Goal: Find specific page/section: Find specific page/section

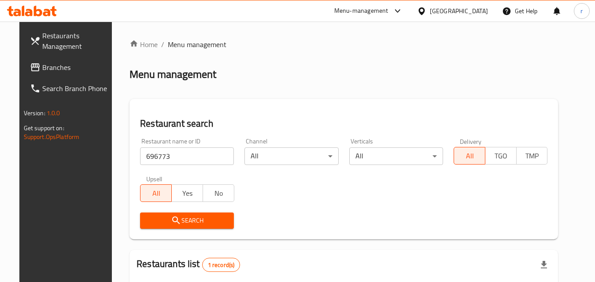
scroll to position [103, 0]
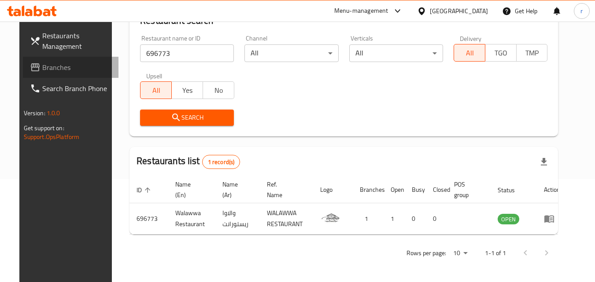
click at [42, 69] on span "Branches" at bounding box center [77, 67] width 70 height 11
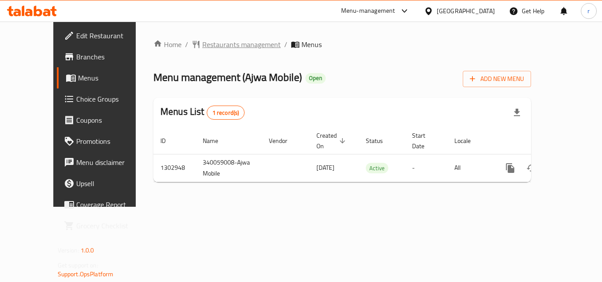
click at [202, 48] on span "Restaurants management" at bounding box center [241, 44] width 78 height 11
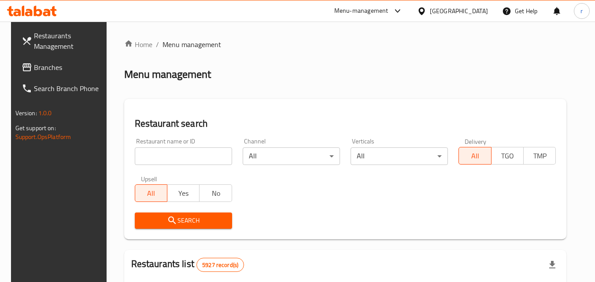
click at [214, 153] on input "search" at bounding box center [183, 157] width 97 height 18
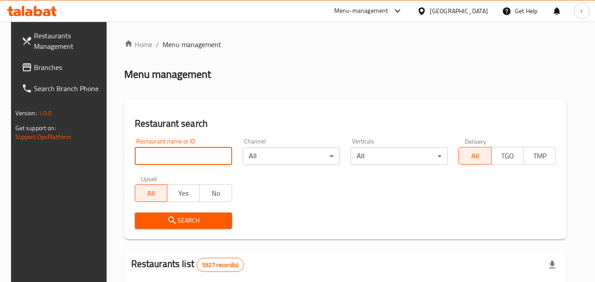
paste input "702634"
type input "702634"
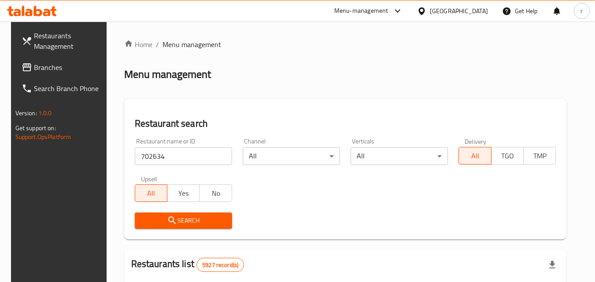
click at [170, 215] on button "Search" at bounding box center [183, 221] width 97 height 16
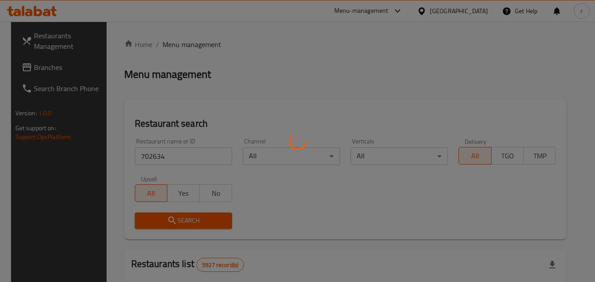
click at [170, 215] on div at bounding box center [297, 141] width 595 height 282
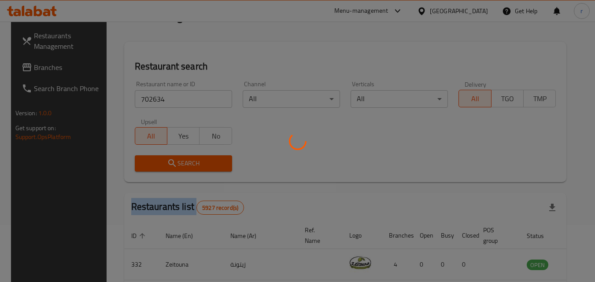
scroll to position [103, 0]
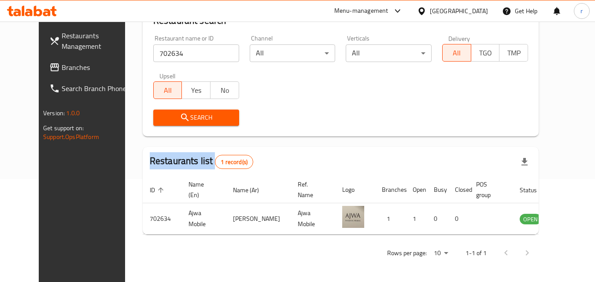
click at [62, 65] on span "Branches" at bounding box center [97, 67] width 70 height 11
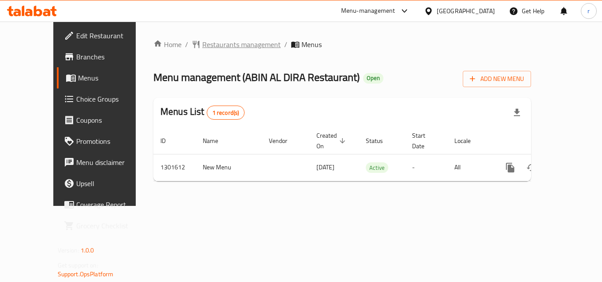
click at [202, 42] on span "Restaurants management" at bounding box center [241, 44] width 78 height 11
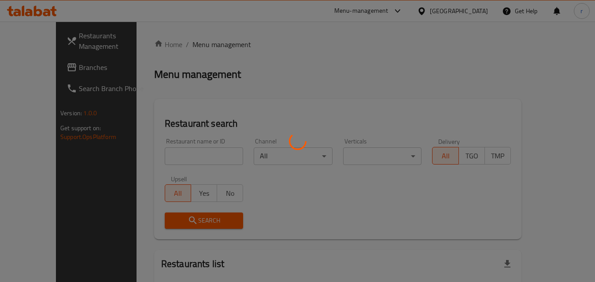
click at [184, 149] on div at bounding box center [297, 141] width 595 height 282
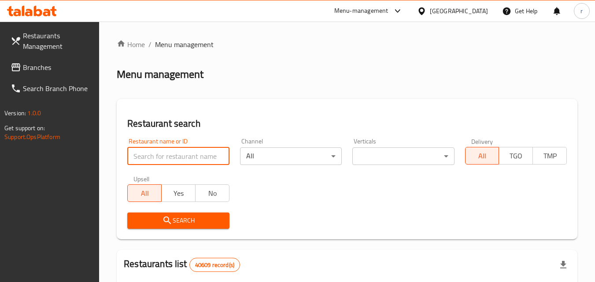
click at [190, 152] on input "search" at bounding box center [178, 157] width 102 height 18
paste input "702003"
type input "702003"
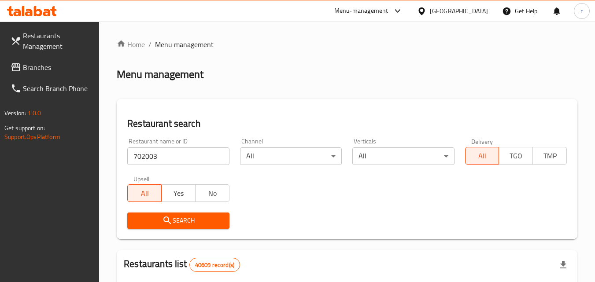
click at [154, 224] on span "Search" at bounding box center [178, 220] width 88 height 11
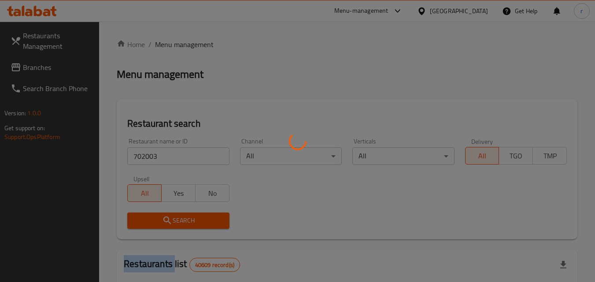
click at [154, 224] on div at bounding box center [297, 141] width 595 height 282
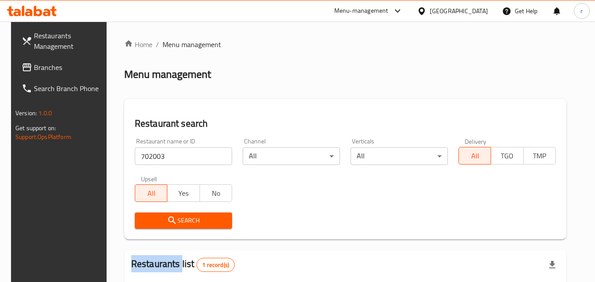
drag, startPoint x: 49, startPoint y: 44, endPoint x: 62, endPoint y: 31, distance: 17.8
click at [48, 43] on span "Restaurants Management" at bounding box center [69, 40] width 70 height 21
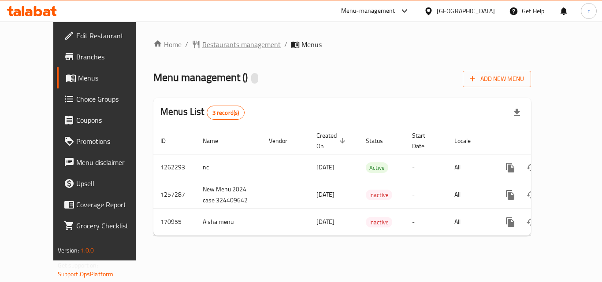
click at [203, 43] on span "Restaurants management" at bounding box center [241, 44] width 78 height 11
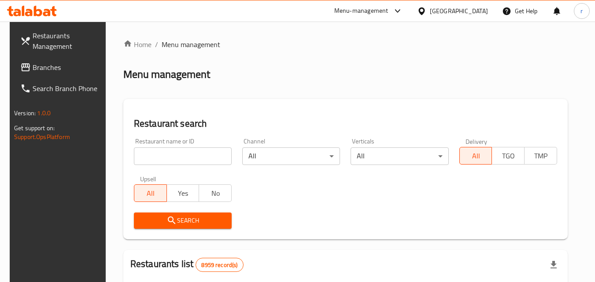
click at [187, 156] on input "search" at bounding box center [183, 157] width 98 height 18
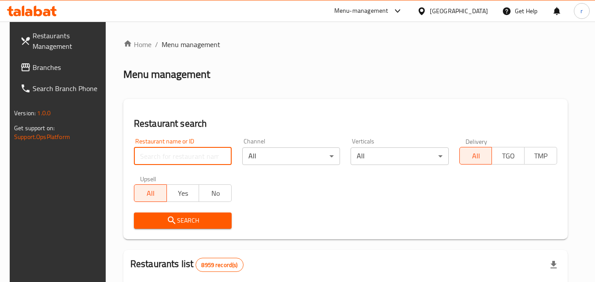
paste input "616771"
type input "616771"
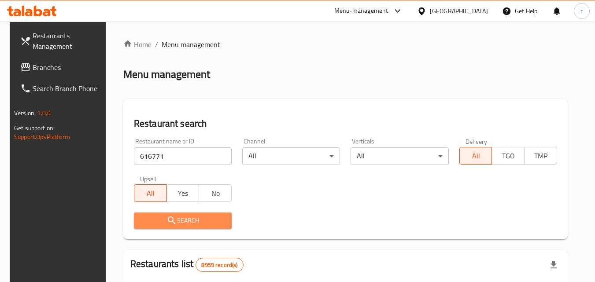
click at [156, 223] on span "Search" at bounding box center [183, 220] width 84 height 11
click at [156, 223] on div at bounding box center [297, 141] width 595 height 282
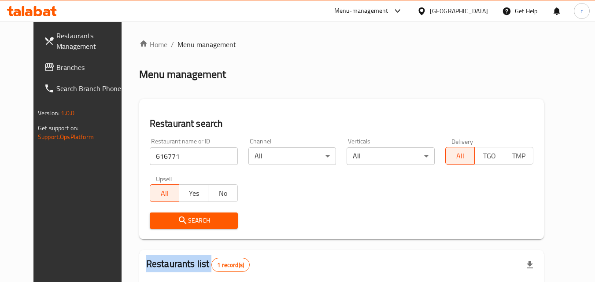
click at [62, 43] on span "Restaurants Management" at bounding box center [91, 40] width 70 height 21
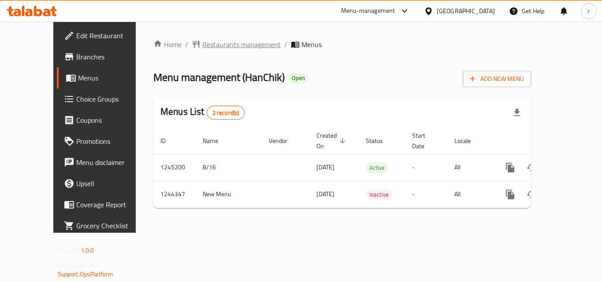
click at [206, 47] on span "Restaurants management" at bounding box center [241, 44] width 78 height 11
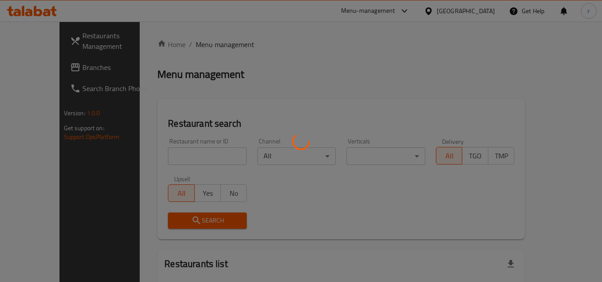
click at [206, 47] on div at bounding box center [301, 141] width 602 height 282
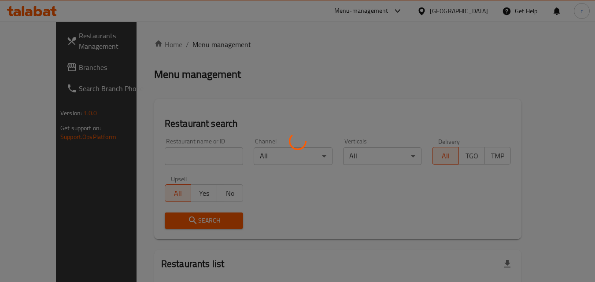
click at [176, 154] on div at bounding box center [297, 141] width 595 height 282
click at [179, 157] on div at bounding box center [297, 141] width 595 height 282
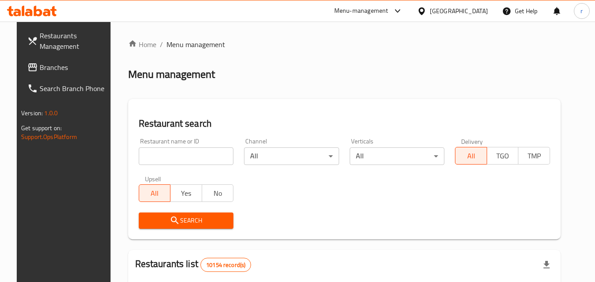
click at [193, 154] on input "search" at bounding box center [186, 157] width 95 height 18
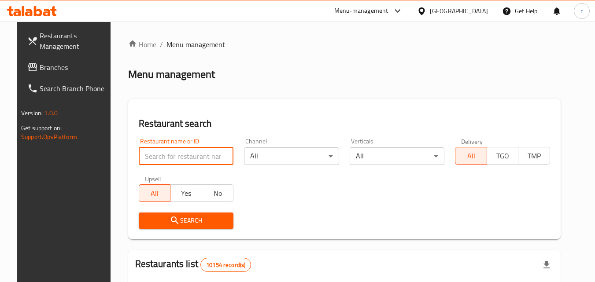
paste input "681994"
type input "681994"
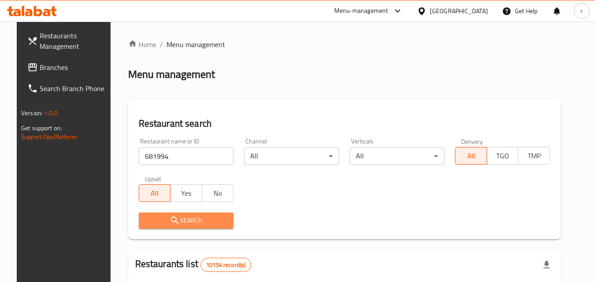
click at [146, 217] on span "Search" at bounding box center [186, 220] width 81 height 11
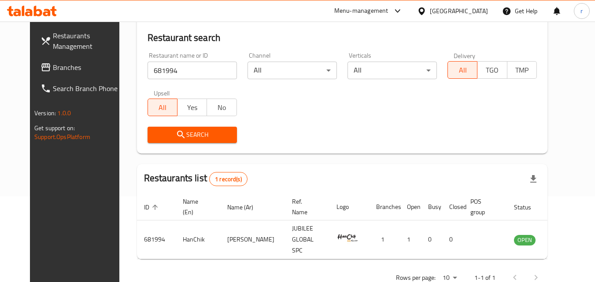
scroll to position [103, 0]
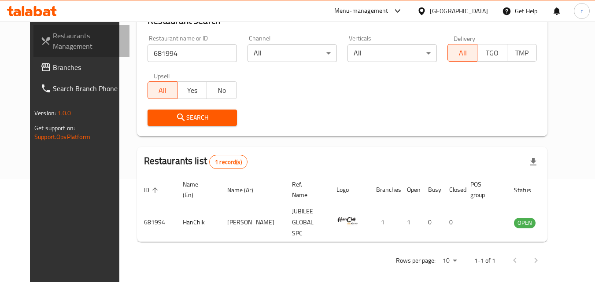
click at [53, 46] on span "Restaurants Management" at bounding box center [88, 40] width 70 height 21
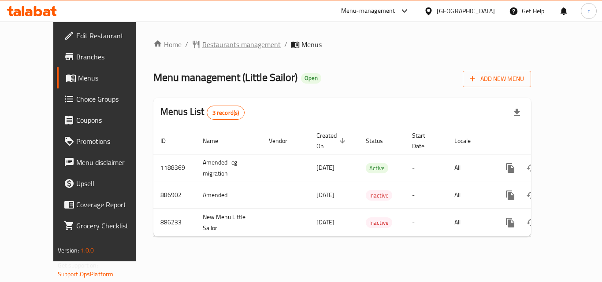
click at [203, 43] on span "Restaurants management" at bounding box center [241, 44] width 78 height 11
click at [76, 55] on span "Branches" at bounding box center [111, 57] width 70 height 11
click at [211, 45] on span "Restaurants management" at bounding box center [241, 44] width 78 height 11
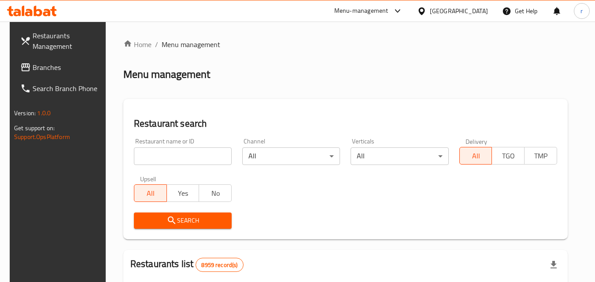
click at [182, 161] on input "search" at bounding box center [183, 157] width 98 height 18
paste input "2945"
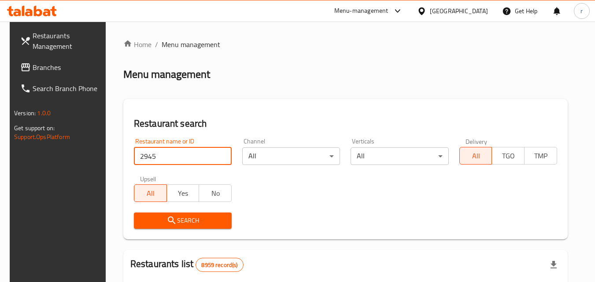
type input "2945"
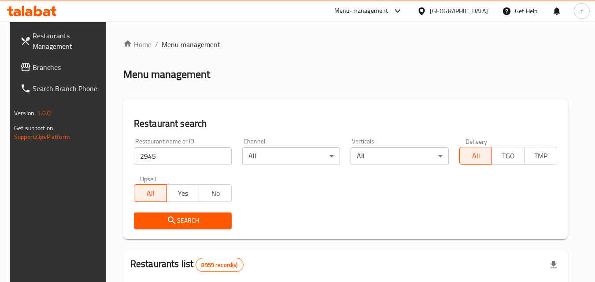
click at [151, 213] on button "Search" at bounding box center [183, 221] width 98 height 16
click at [151, 213] on div at bounding box center [297, 141] width 595 height 282
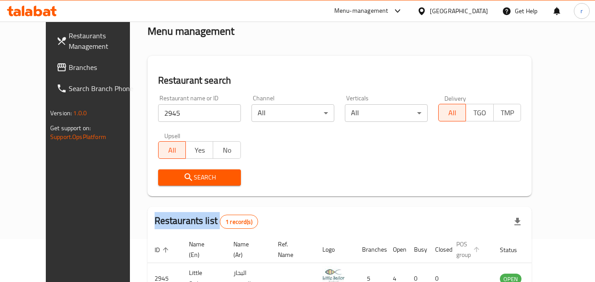
scroll to position [103, 0]
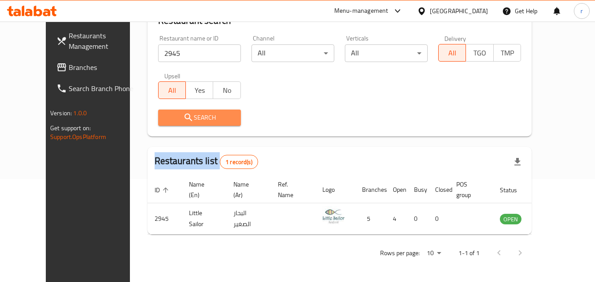
click at [205, 122] on span "Search" at bounding box center [199, 117] width 69 height 11
click at [69, 43] on span "Restaurants Management" at bounding box center [104, 40] width 70 height 21
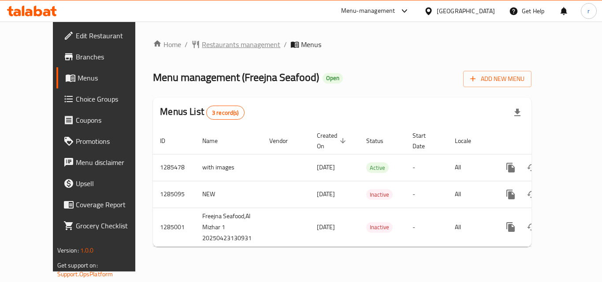
click at [215, 39] on span "Restaurants management" at bounding box center [241, 44] width 78 height 11
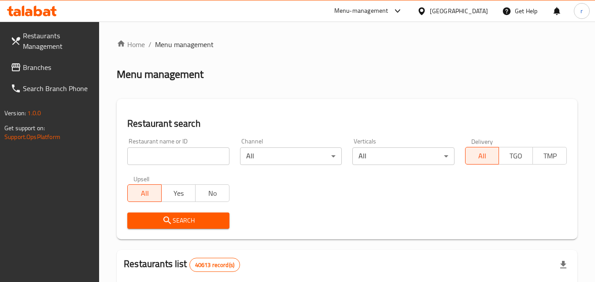
click at [200, 156] on input "search" at bounding box center [178, 157] width 102 height 18
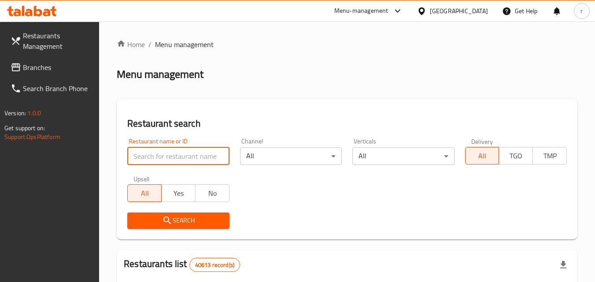
paste input "695878"
type input "695878"
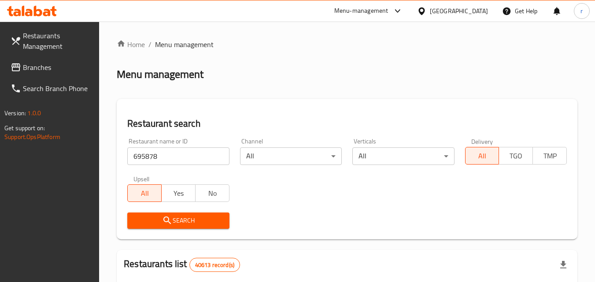
click at [159, 222] on span "Search" at bounding box center [178, 220] width 88 height 11
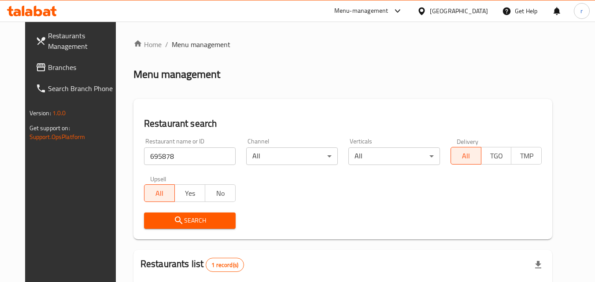
click at [159, 156] on input "695878" at bounding box center [190, 157] width 92 height 18
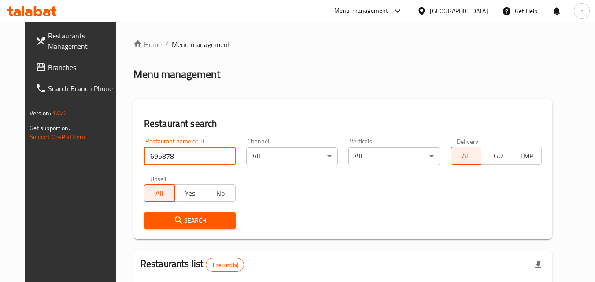
click at [159, 156] on input "695878" at bounding box center [190, 157] width 92 height 18
click at [48, 68] on span "Branches" at bounding box center [83, 67] width 70 height 11
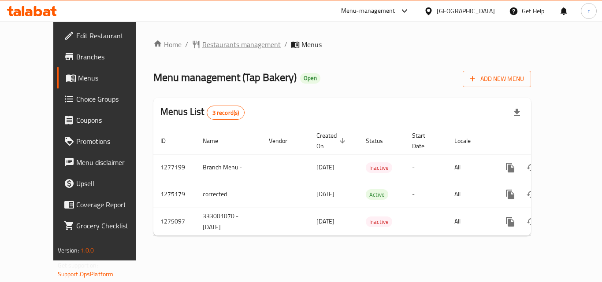
click at [215, 46] on span "Restaurants management" at bounding box center [241, 44] width 78 height 11
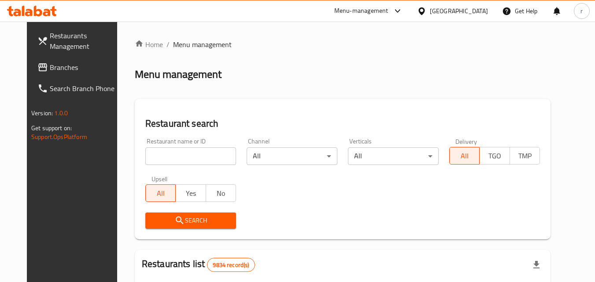
click at [200, 155] on input "search" at bounding box center [190, 157] width 91 height 18
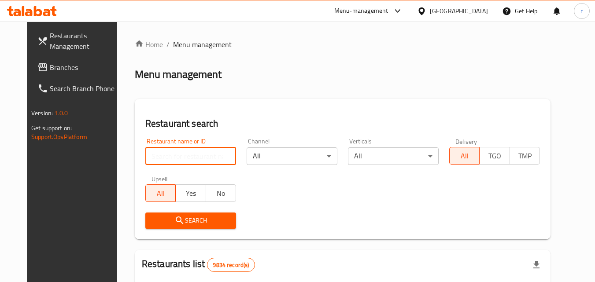
paste input "691490"
type input "691490"
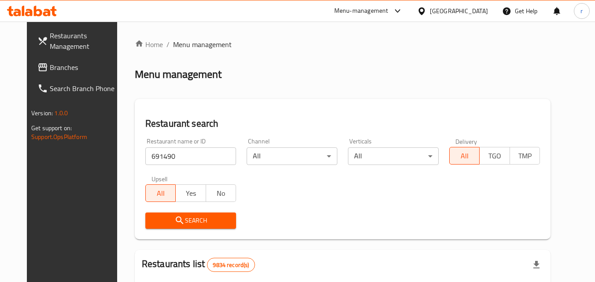
click at [174, 224] on span "Search" at bounding box center [190, 220] width 77 height 11
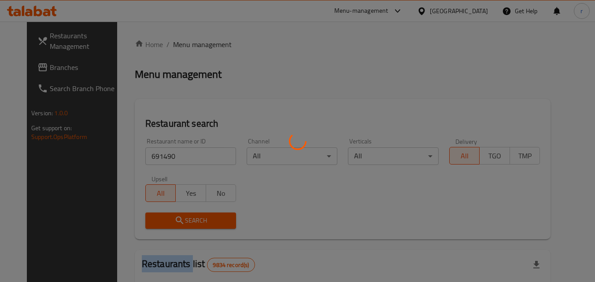
click at [174, 224] on div at bounding box center [297, 141] width 595 height 282
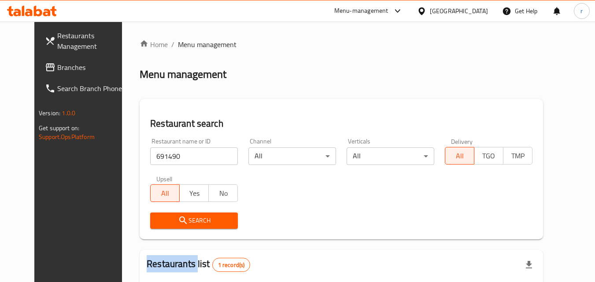
click at [176, 220] on span "Search" at bounding box center [194, 220] width 74 height 11
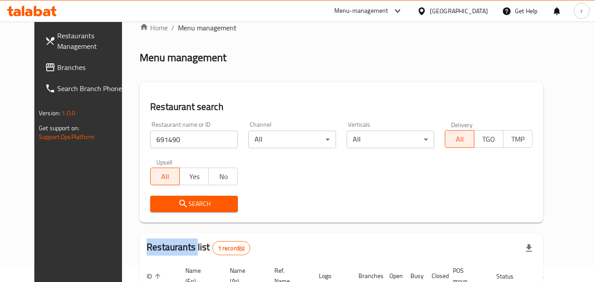
scroll to position [15, 0]
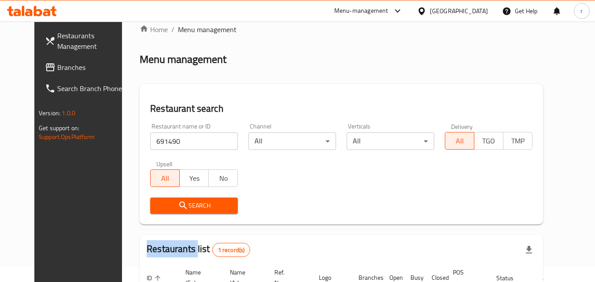
click at [57, 44] on span "Restaurants Management" at bounding box center [92, 40] width 70 height 21
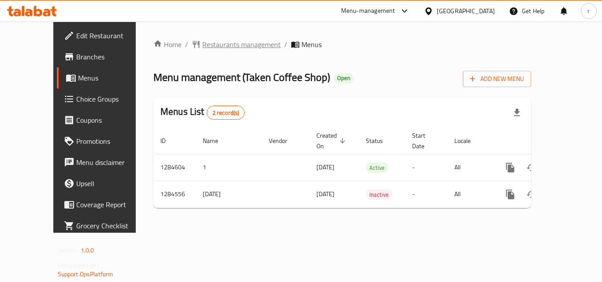
click at [202, 43] on span "Restaurants management" at bounding box center [241, 44] width 78 height 11
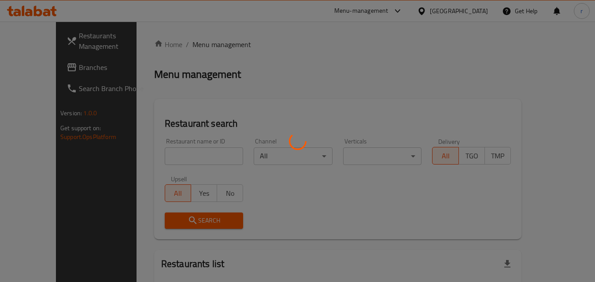
click at [181, 158] on div at bounding box center [297, 141] width 595 height 282
click at [181, 153] on div at bounding box center [297, 141] width 595 height 282
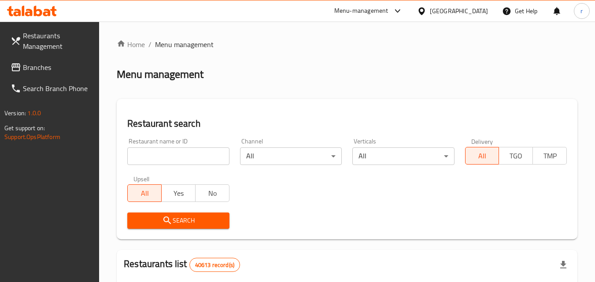
click at [198, 156] on input "search" at bounding box center [178, 157] width 102 height 18
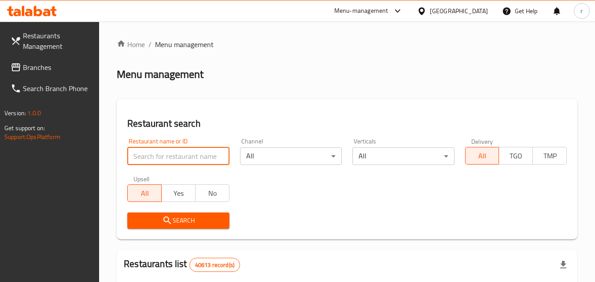
paste input "695710"
type input "695710"
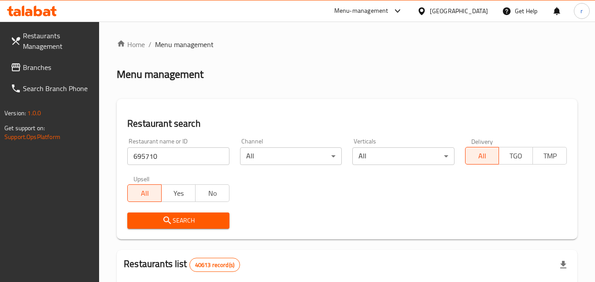
click at [141, 221] on span "Search" at bounding box center [178, 220] width 88 height 11
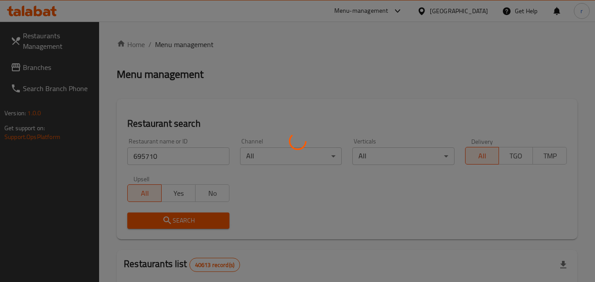
click at [142, 219] on div at bounding box center [297, 141] width 595 height 282
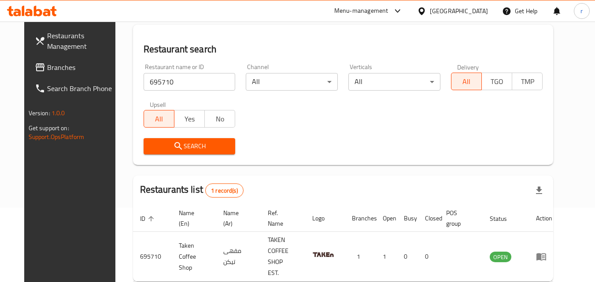
scroll to position [59, 0]
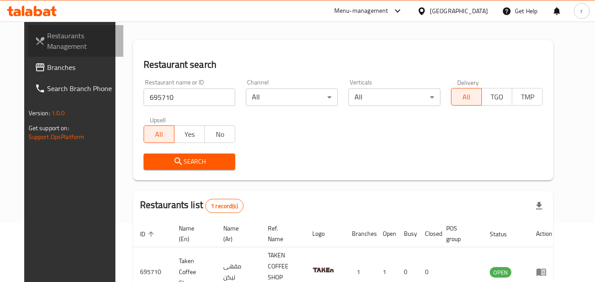
click at [48, 42] on span "Restaurants Management" at bounding box center [82, 40] width 70 height 21
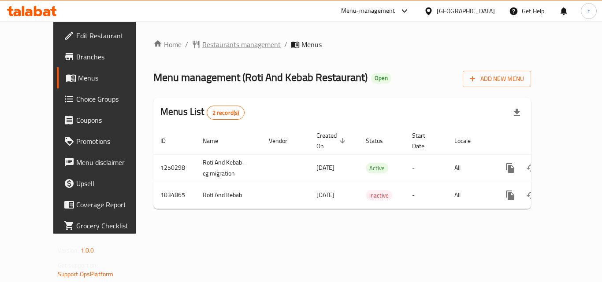
click at [211, 40] on span "Restaurants management" at bounding box center [241, 44] width 78 height 11
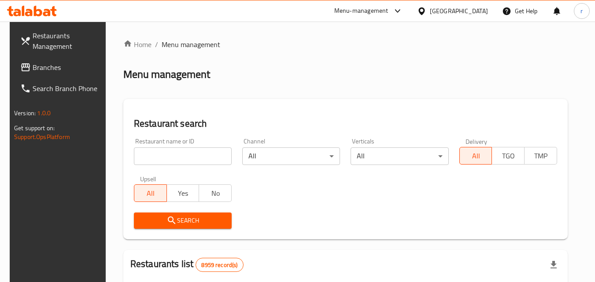
click at [205, 156] on input "search" at bounding box center [183, 157] width 98 height 18
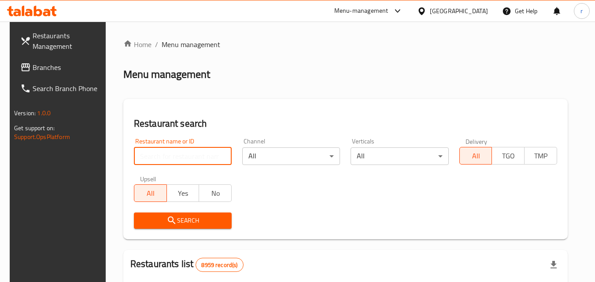
paste input "661593"
type input "661593"
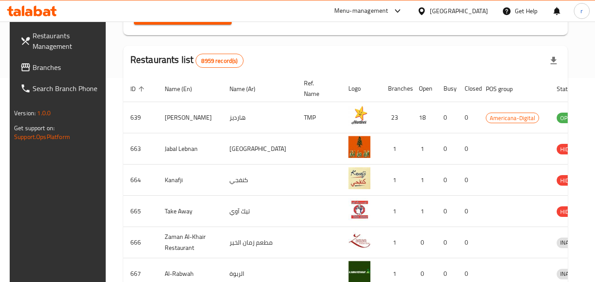
scroll to position [88, 0]
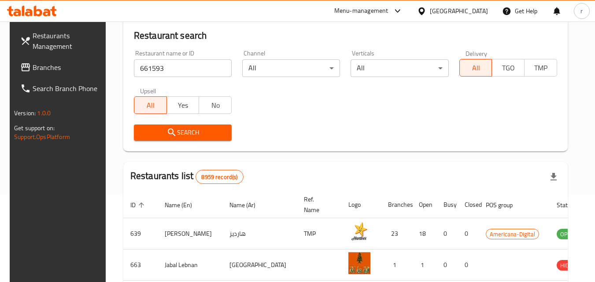
click at [196, 130] on span "Search" at bounding box center [183, 132] width 84 height 11
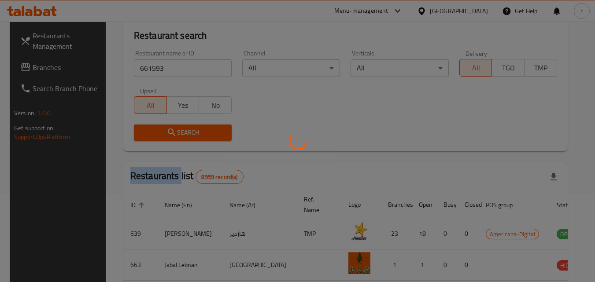
click at [196, 130] on div at bounding box center [297, 141] width 595 height 282
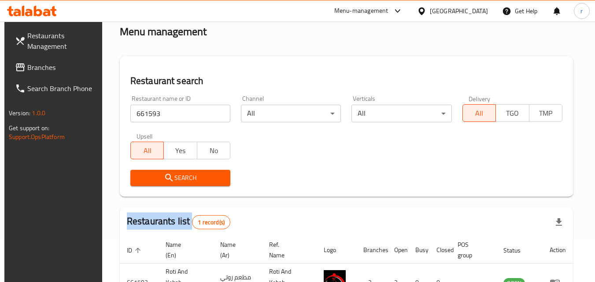
scroll to position [0, 0]
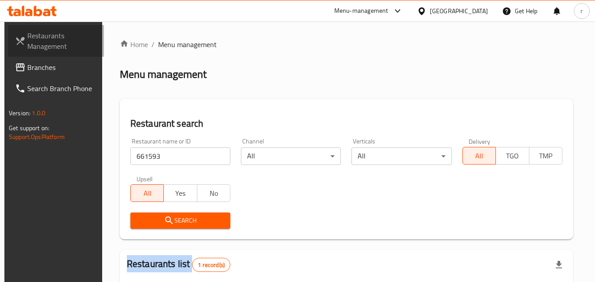
click at [37, 45] on span "Restaurants Management" at bounding box center [62, 40] width 70 height 21
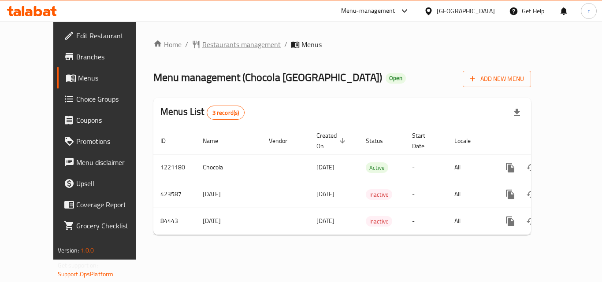
click at [220, 42] on span "Restaurants management" at bounding box center [241, 44] width 78 height 11
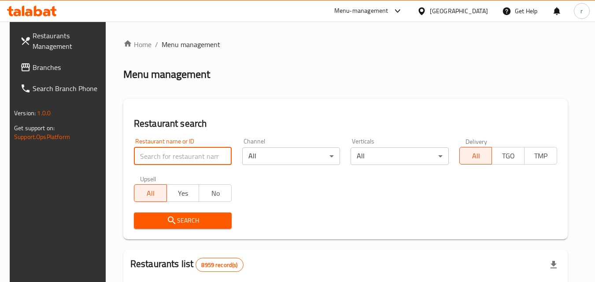
click at [154, 155] on input "search" at bounding box center [183, 157] width 98 height 18
paste input "600759"
type input "600759"
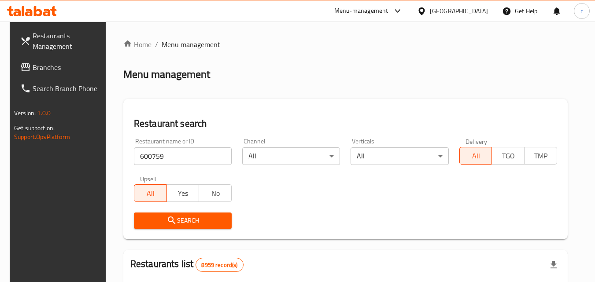
click at [180, 223] on span "Search" at bounding box center [183, 220] width 84 height 11
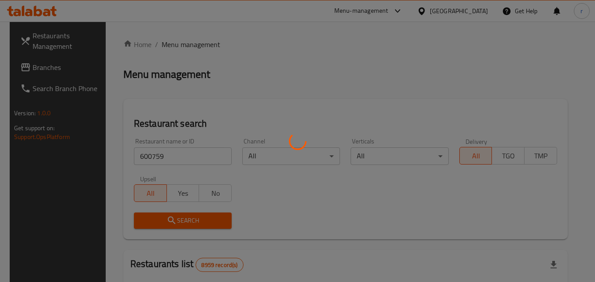
click at [180, 223] on div at bounding box center [297, 141] width 595 height 282
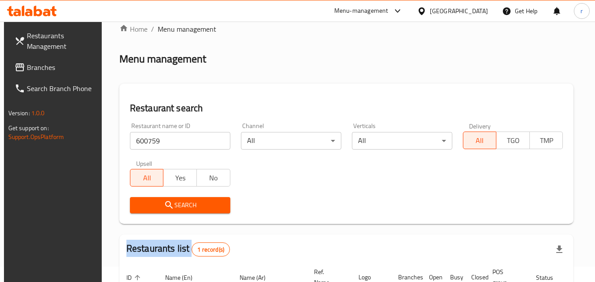
scroll to position [15, 0]
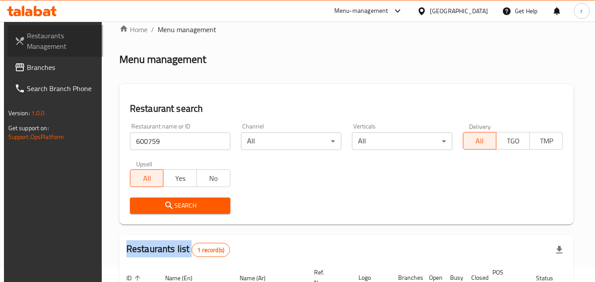
click at [53, 41] on span "Restaurants Management" at bounding box center [62, 40] width 70 height 21
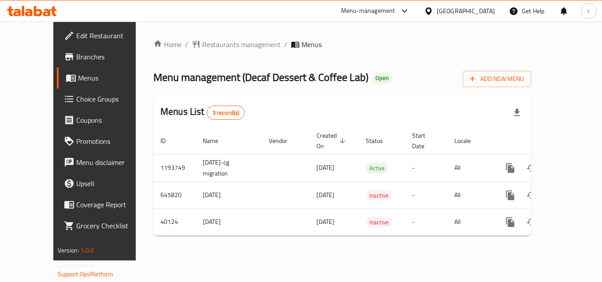
click at [209, 43] on span "Restaurants management" at bounding box center [241, 44] width 78 height 11
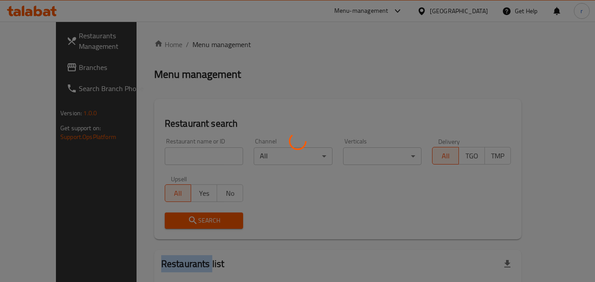
click at [209, 43] on div at bounding box center [297, 141] width 595 height 282
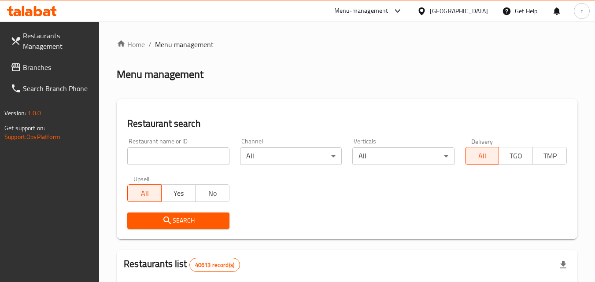
click at [192, 156] on input "search" at bounding box center [178, 157] width 102 height 18
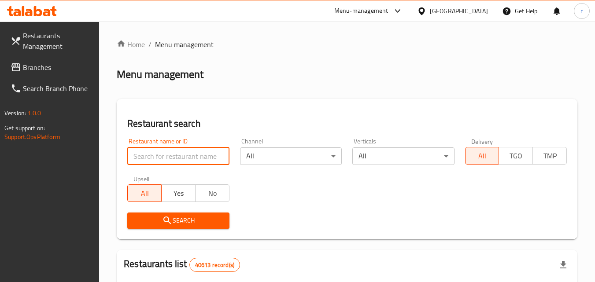
paste input "20917"
type input "20917"
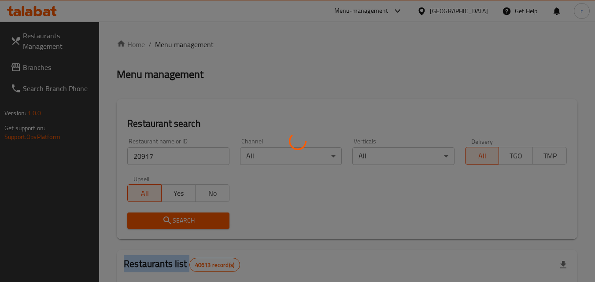
click at [139, 217] on div at bounding box center [297, 141] width 595 height 282
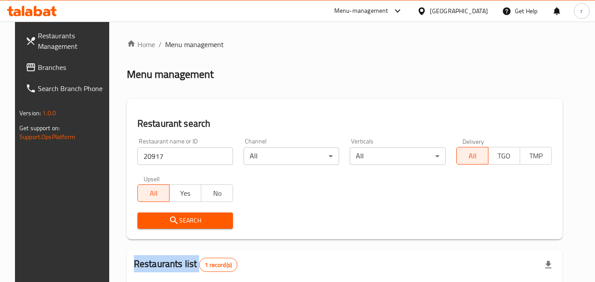
click at [145, 217] on span "Search" at bounding box center [186, 220] width 82 height 11
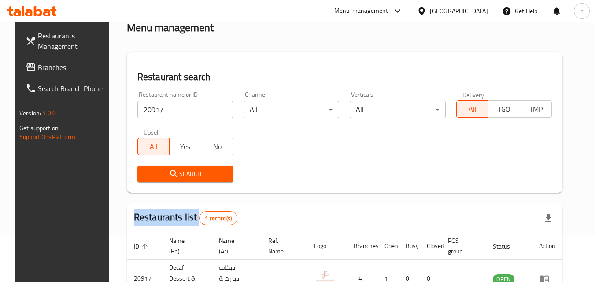
scroll to position [103, 0]
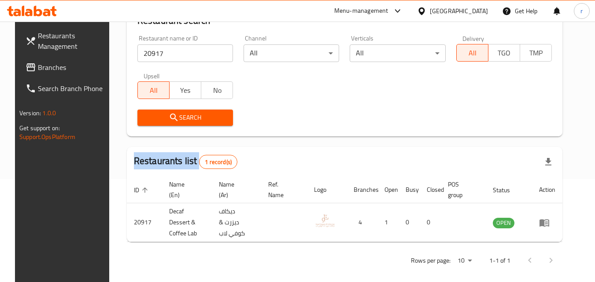
click at [52, 43] on span "Restaurants Management" at bounding box center [73, 40] width 70 height 21
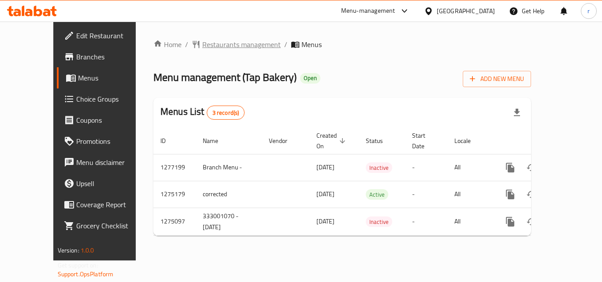
click at [202, 47] on span "Restaurants management" at bounding box center [241, 44] width 78 height 11
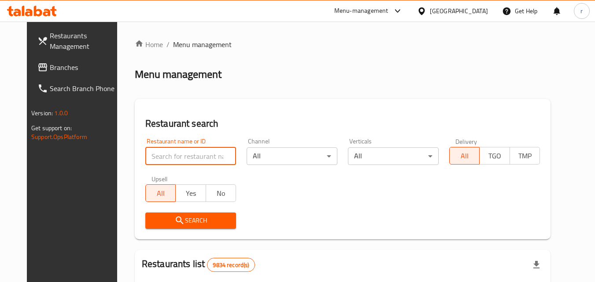
click at [183, 155] on input "search" at bounding box center [190, 157] width 91 height 18
paste input "691490"
type input "691490"
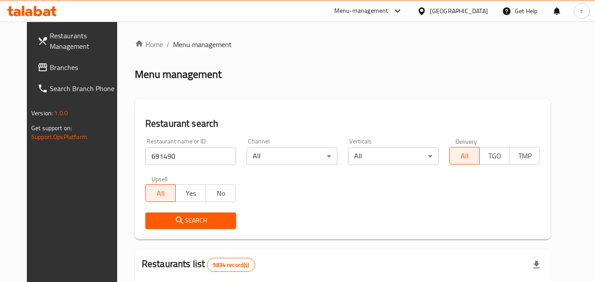
click at [203, 221] on span "Search" at bounding box center [190, 220] width 77 height 11
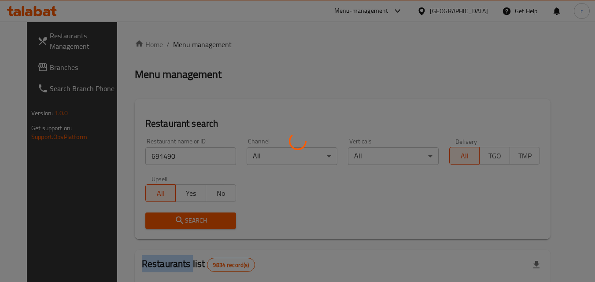
click at [203, 221] on div at bounding box center [297, 141] width 595 height 282
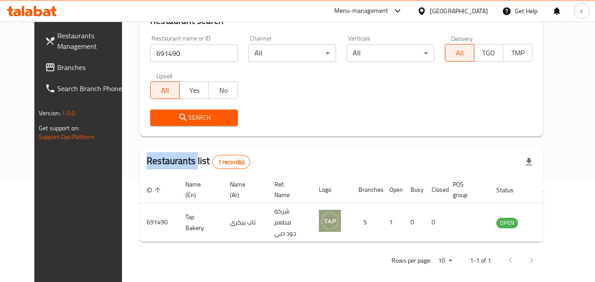
scroll to position [59, 0]
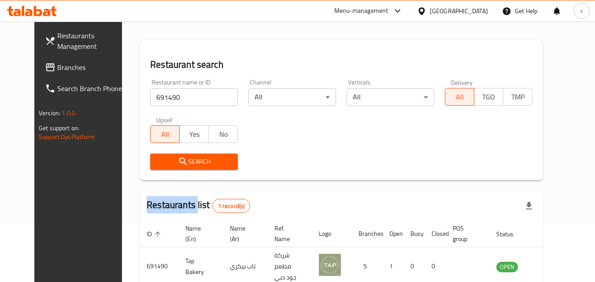
click at [57, 42] on span "Restaurants Management" at bounding box center [92, 40] width 70 height 21
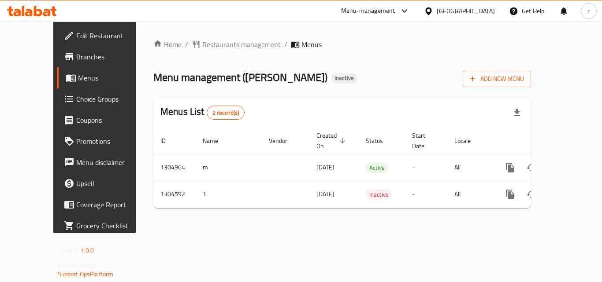
click at [231, 51] on div "Home / Restaurants management / Menus Menu management ( Yalla Falafel ) Inactiv…" at bounding box center [342, 127] width 378 height 176
click at [230, 50] on span "Restaurants management" at bounding box center [241, 44] width 78 height 11
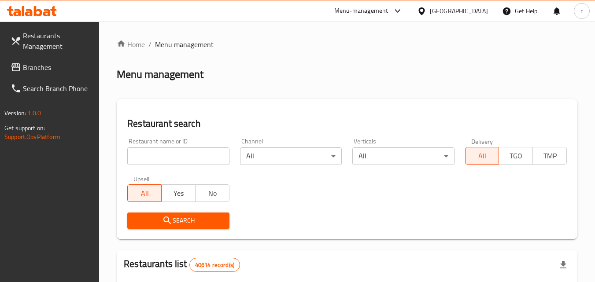
click at [208, 156] on input "search" at bounding box center [178, 157] width 102 height 18
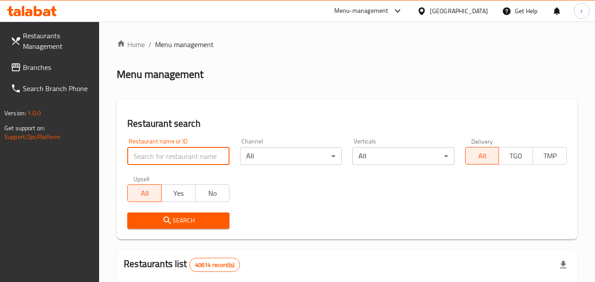
paste input "703327"
type input "703327"
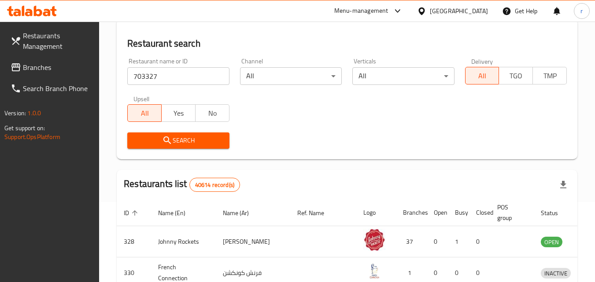
scroll to position [176, 0]
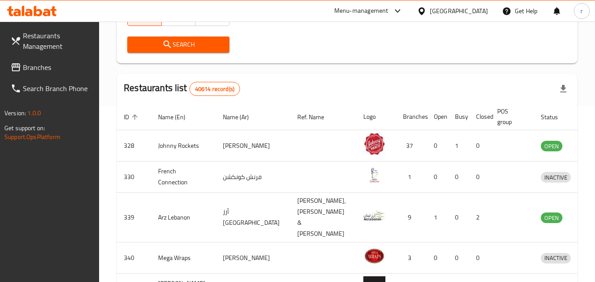
click at [203, 49] on span "Search" at bounding box center [178, 44] width 88 height 11
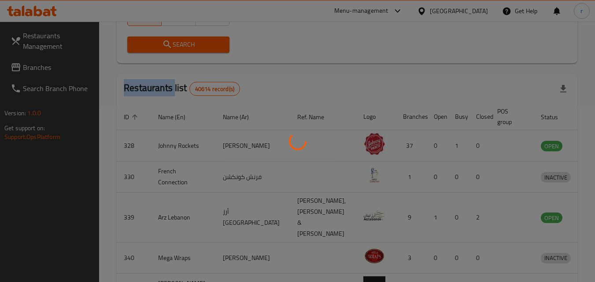
click at [203, 49] on div at bounding box center [297, 141] width 595 height 282
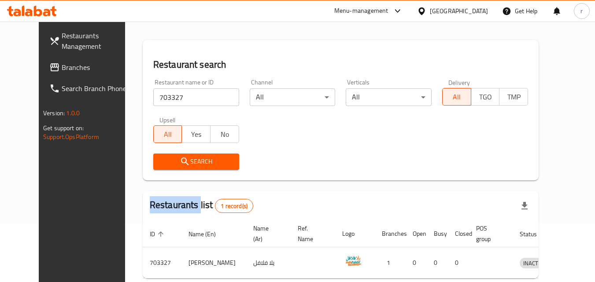
scroll to position [0, 0]
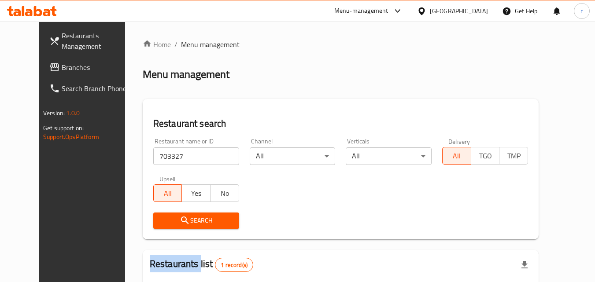
click at [62, 67] on span "Branches" at bounding box center [97, 67] width 70 height 11
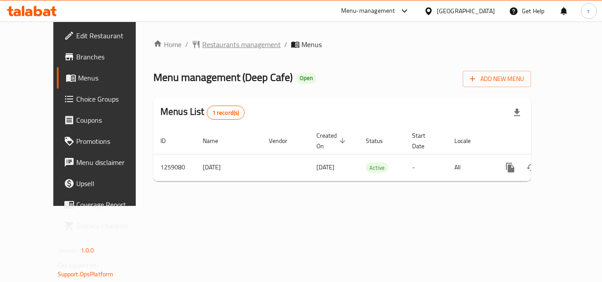
click at [231, 49] on span "Restaurants management" at bounding box center [241, 44] width 78 height 11
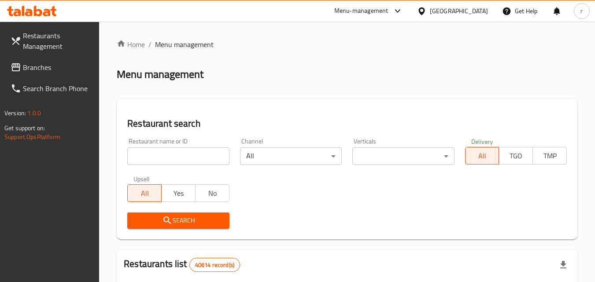
click at [206, 153] on input "search" at bounding box center [178, 157] width 102 height 18
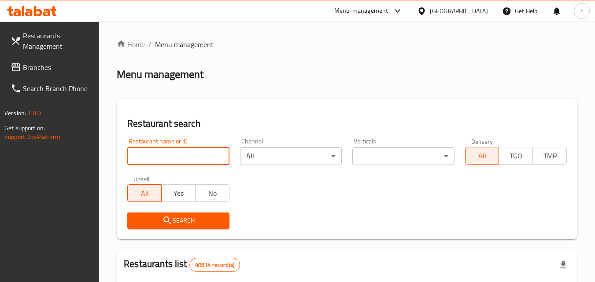
paste input "684345"
type input "684345"
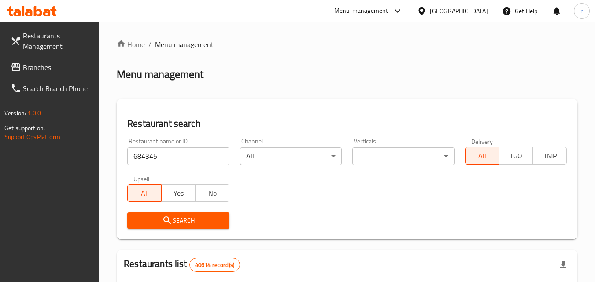
click at [209, 217] on span "Search" at bounding box center [178, 220] width 88 height 11
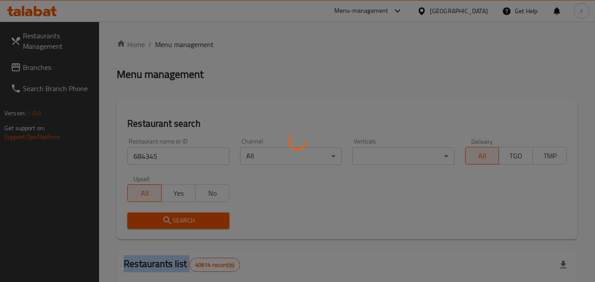
click at [209, 217] on div at bounding box center [297, 141] width 595 height 282
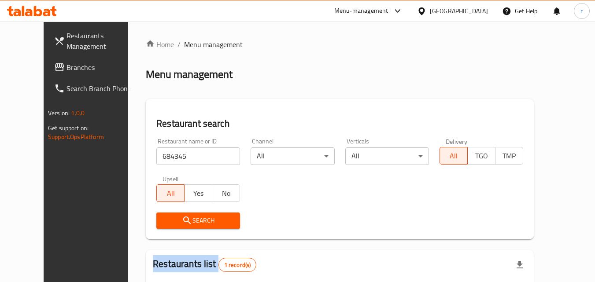
click at [209, 217] on span "Search" at bounding box center [198, 220] width 70 height 11
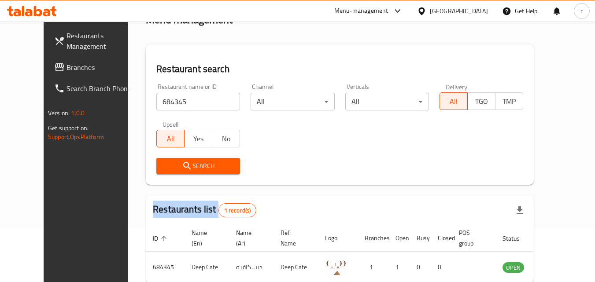
scroll to position [103, 0]
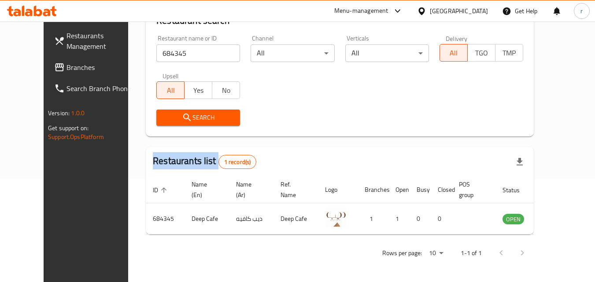
click at [67, 67] on span "Branches" at bounding box center [102, 67] width 70 height 11
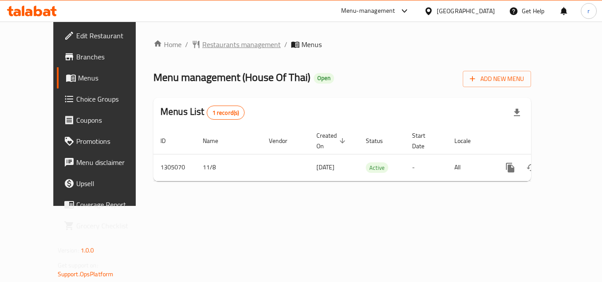
click at [205, 50] on span "Restaurants management" at bounding box center [241, 44] width 78 height 11
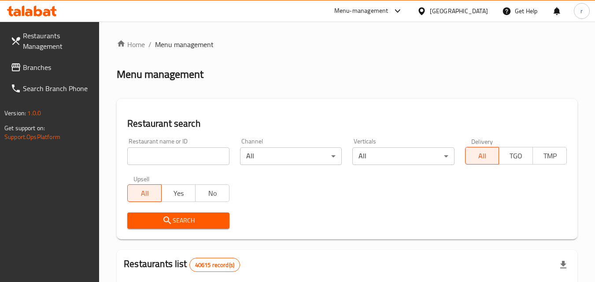
click at [193, 160] on input "search" at bounding box center [178, 157] width 102 height 18
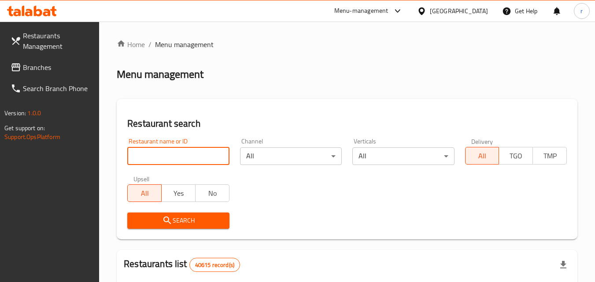
paste input "703527"
type input "703527"
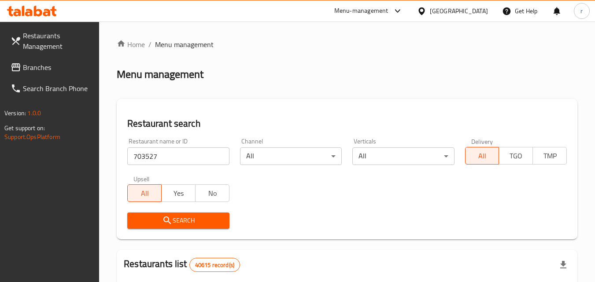
click at [161, 223] on span "Search" at bounding box center [178, 220] width 88 height 11
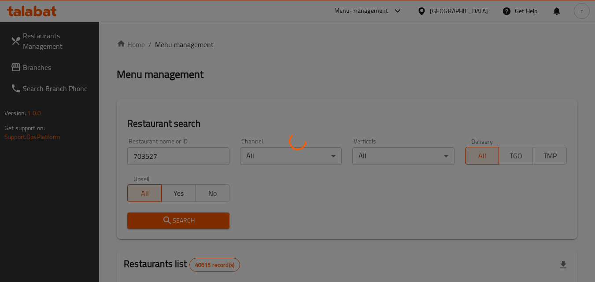
click at [161, 223] on div at bounding box center [297, 141] width 595 height 282
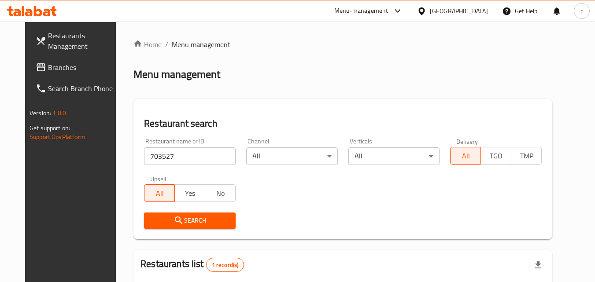
click at [424, 198] on div "Restaurant name or ID 703527 Restaurant name or ID Channel All ​ Verticals All …" at bounding box center [343, 183] width 408 height 101
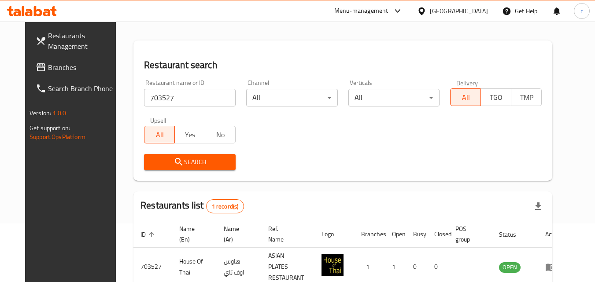
scroll to position [103, 0]
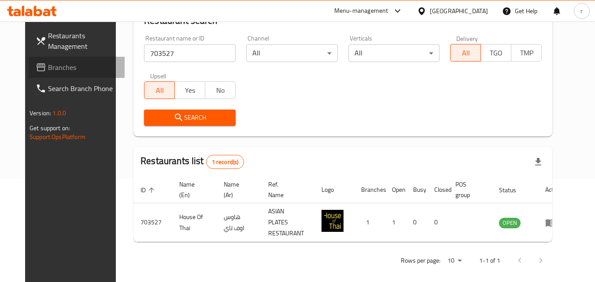
click at [59, 68] on span "Branches" at bounding box center [83, 67] width 70 height 11
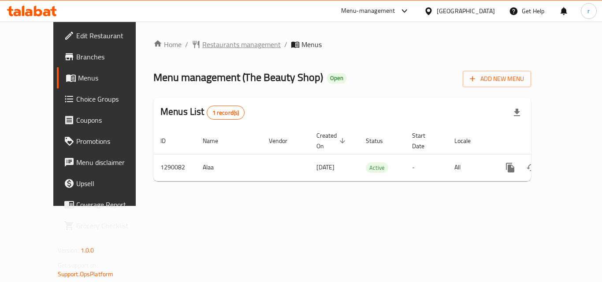
click at [222, 44] on span "Restaurants management" at bounding box center [241, 44] width 78 height 11
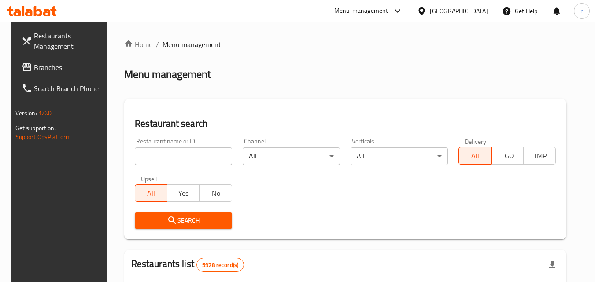
click at [186, 159] on input "search" at bounding box center [183, 157] width 97 height 18
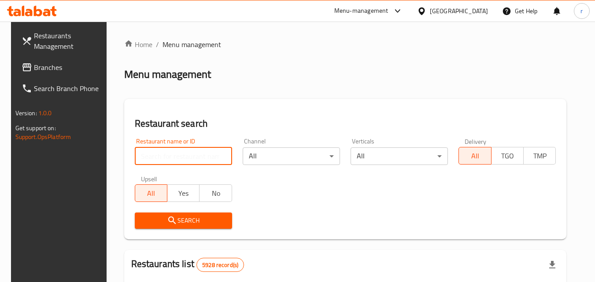
paste input "698049"
type input "698049"
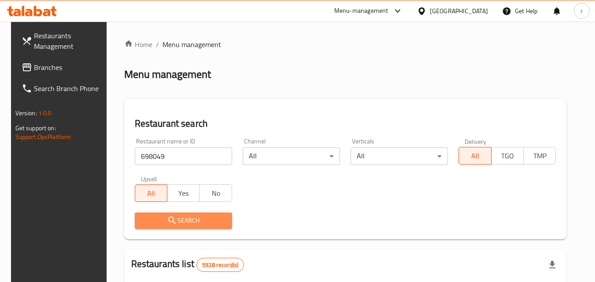
click at [221, 219] on span "Search" at bounding box center [183, 220] width 83 height 11
